Goal: Navigation & Orientation: Find specific page/section

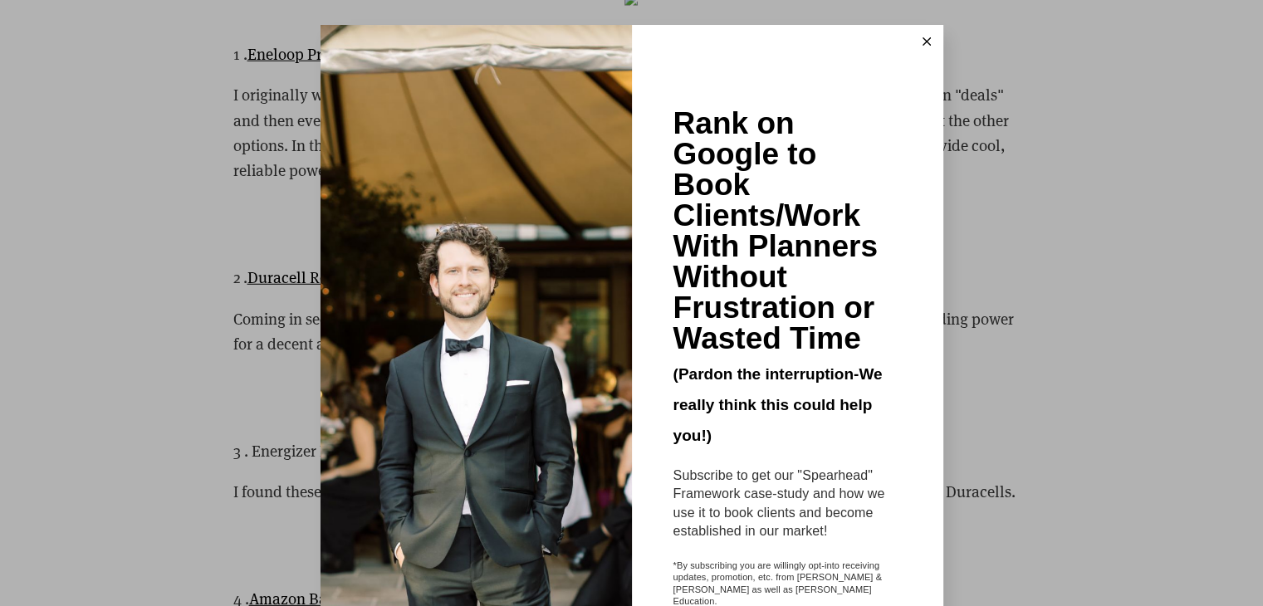
scroll to position [4543, 0]
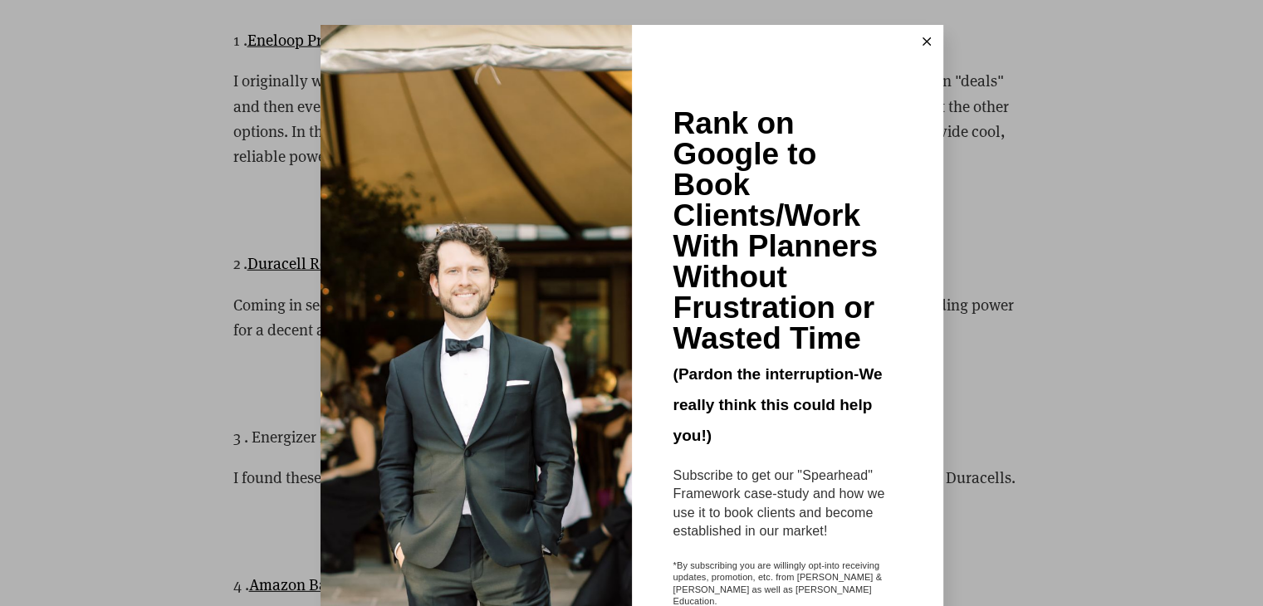
click at [923, 41] on icon at bounding box center [927, 41] width 8 height 8
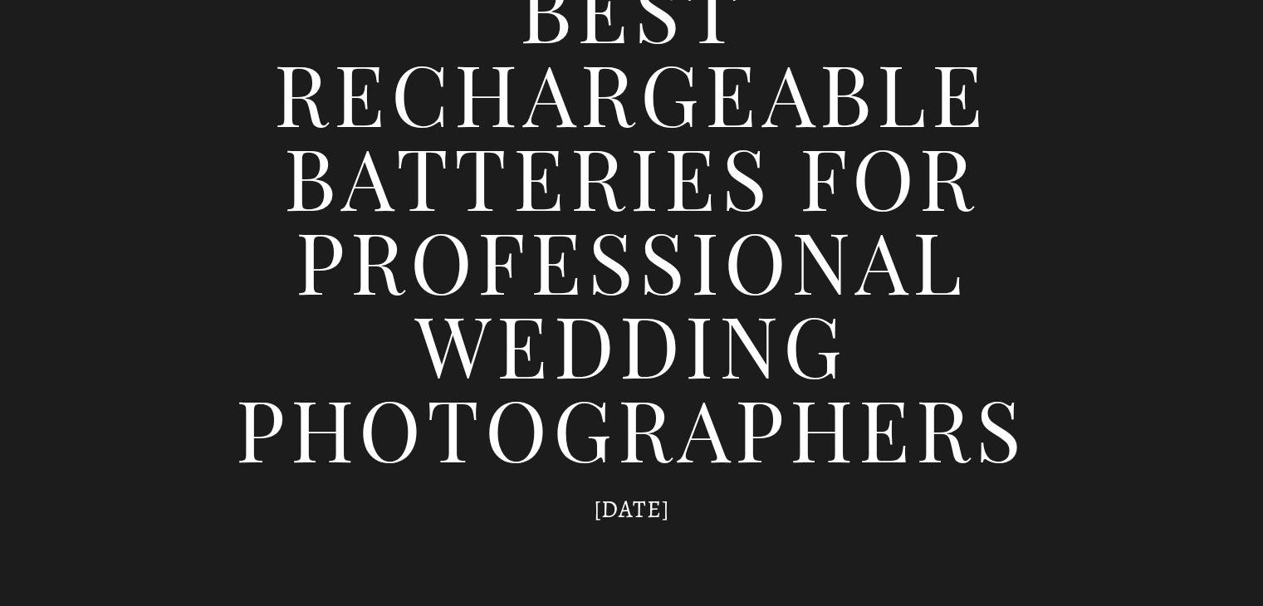
scroll to position [0, 0]
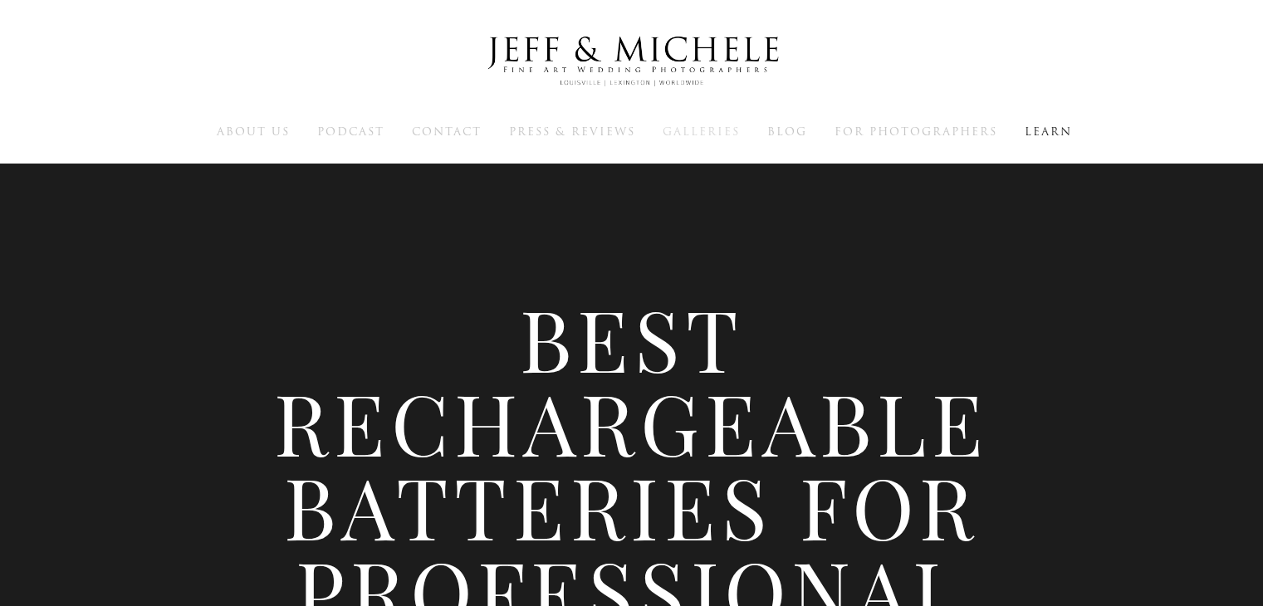
click at [697, 134] on span "Galleries" at bounding box center [701, 132] width 77 height 16
click at [713, 125] on span "Galleries" at bounding box center [701, 132] width 77 height 16
